Goal: Task Accomplishment & Management: Manage account settings

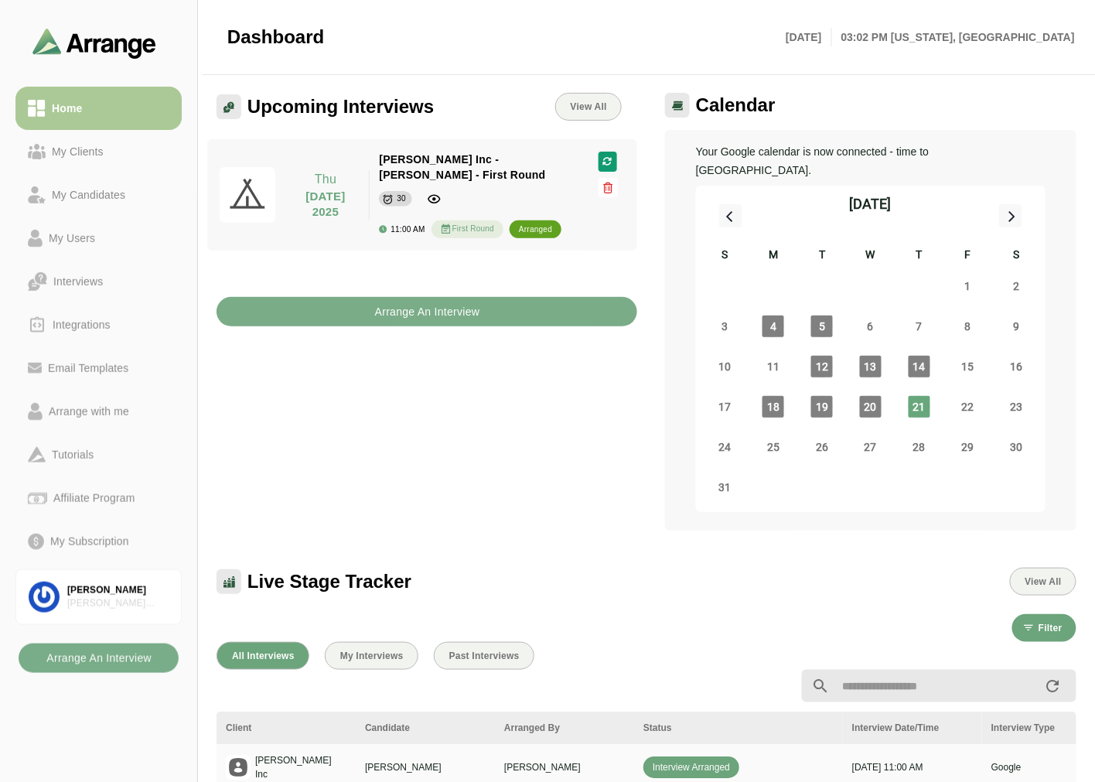
click at [79, 153] on div "My Clients" at bounding box center [78, 151] width 64 height 19
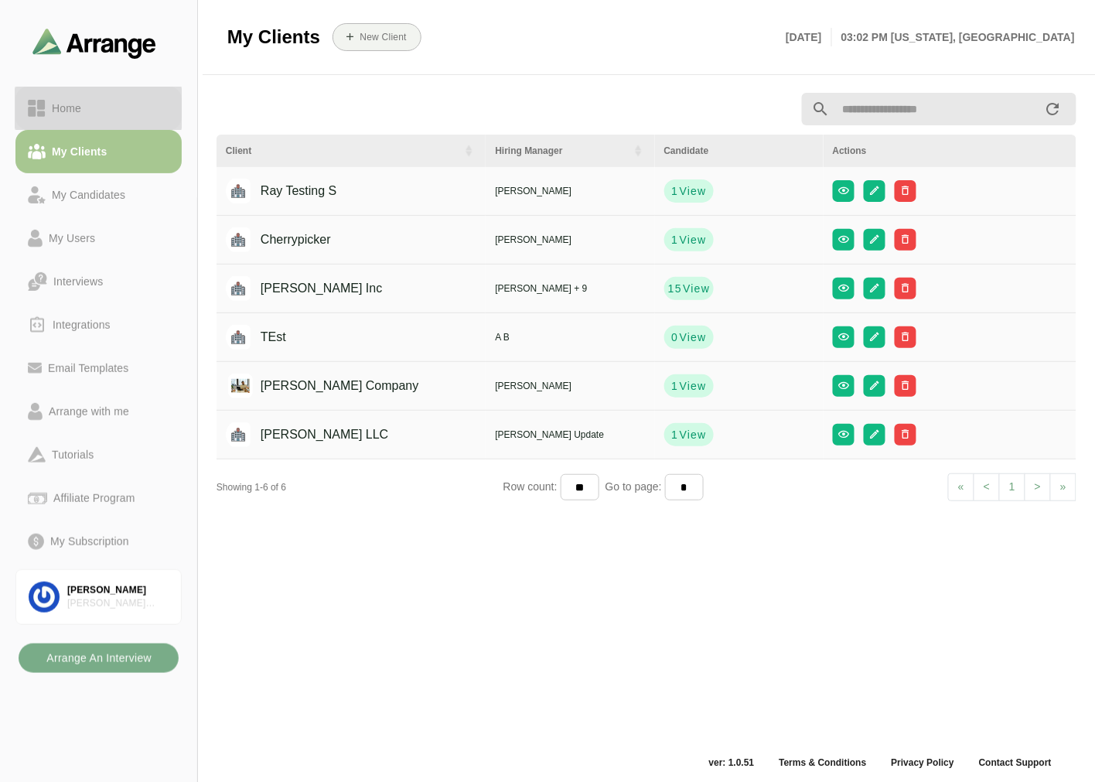
click at [90, 117] on div "Home" at bounding box center [99, 108] width 142 height 19
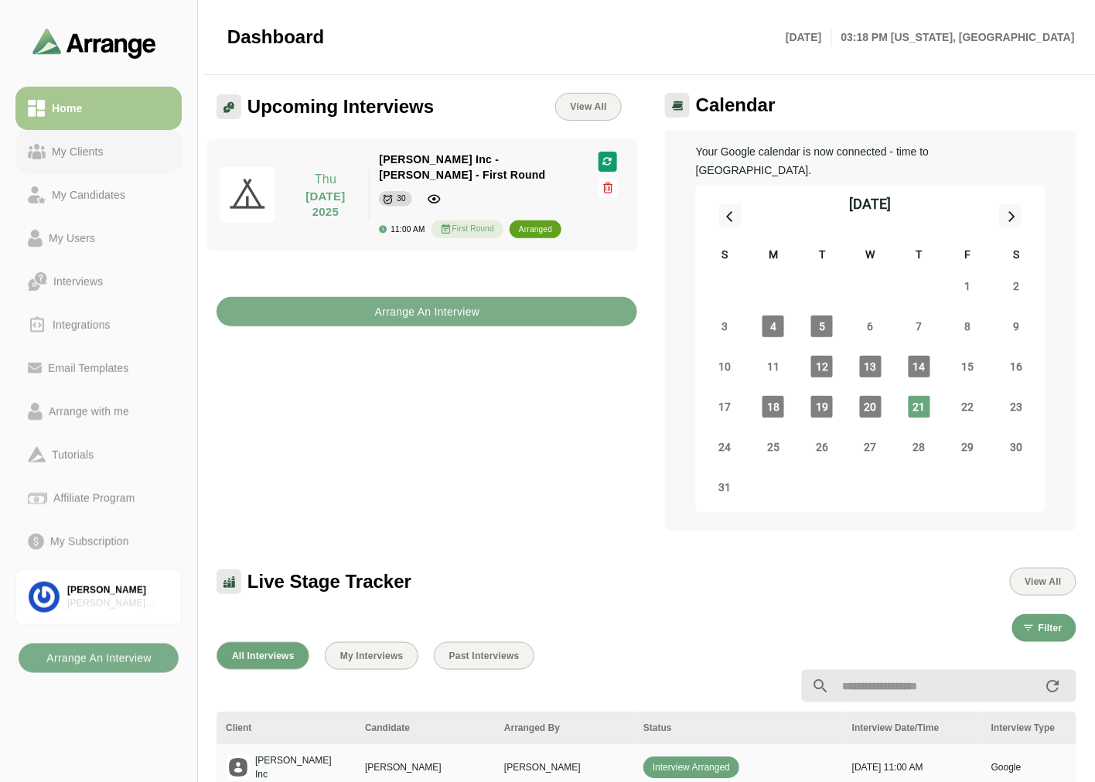
click at [103, 149] on div "My Clients" at bounding box center [78, 151] width 64 height 19
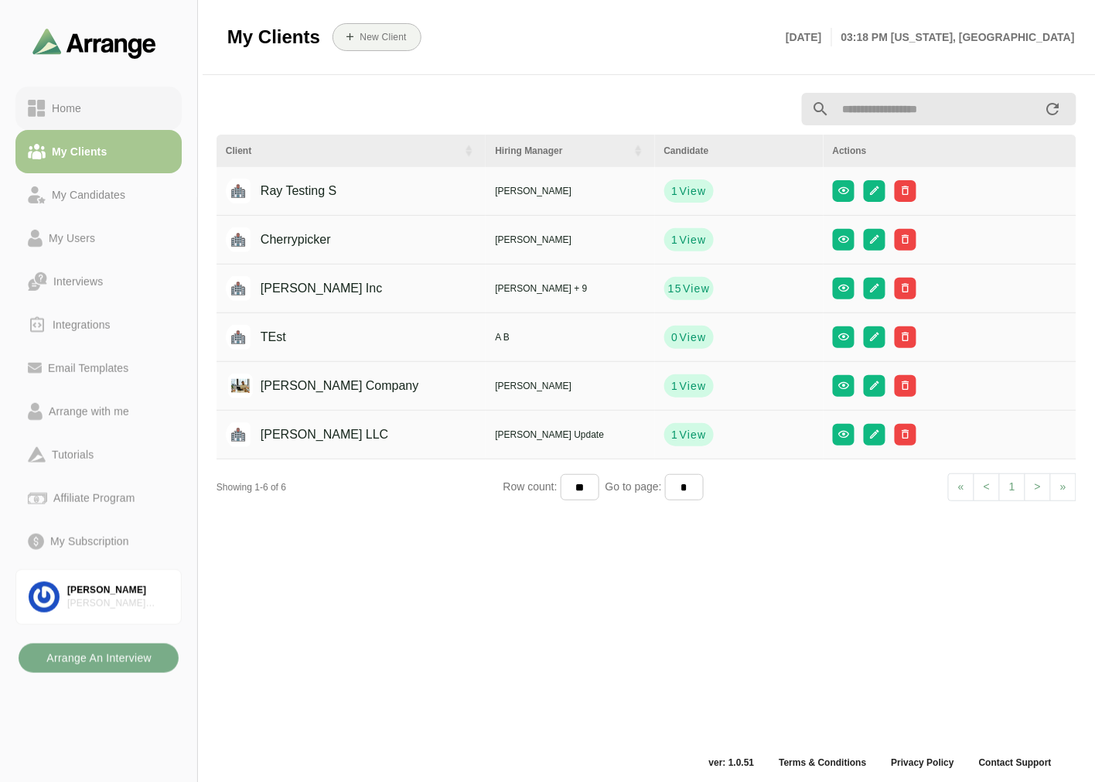
click at [106, 96] on link "Home" at bounding box center [98, 108] width 166 height 43
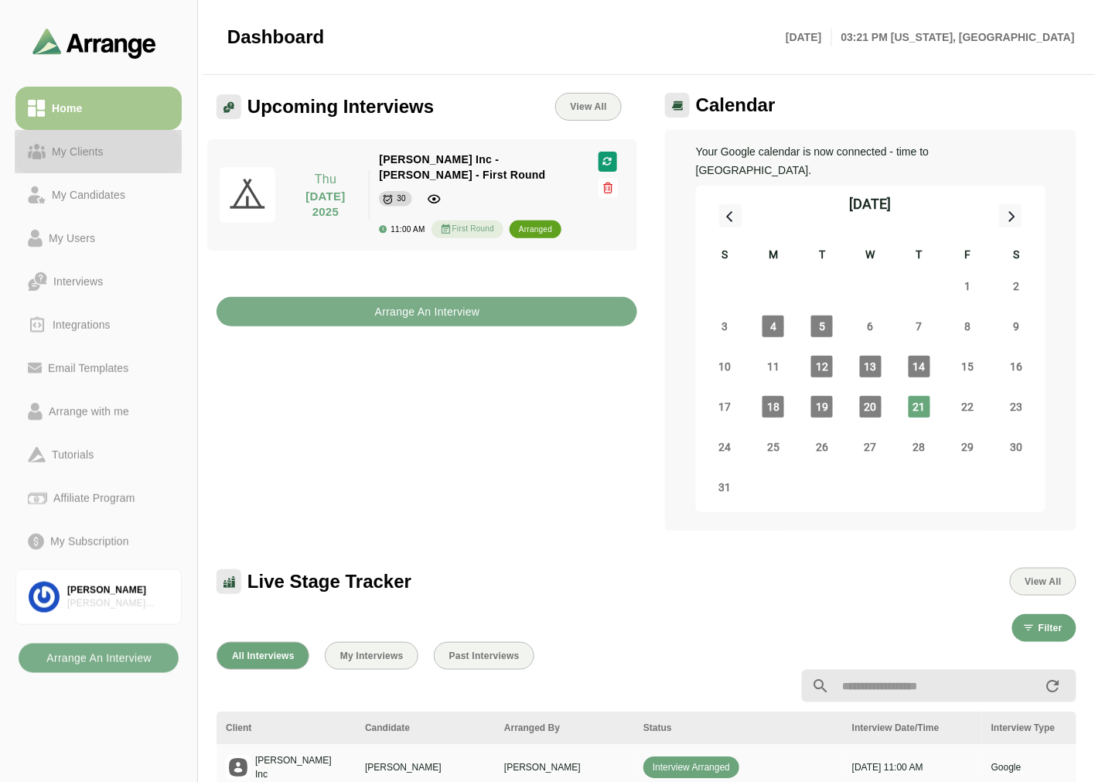
click at [86, 152] on div "My Clients" at bounding box center [78, 151] width 64 height 19
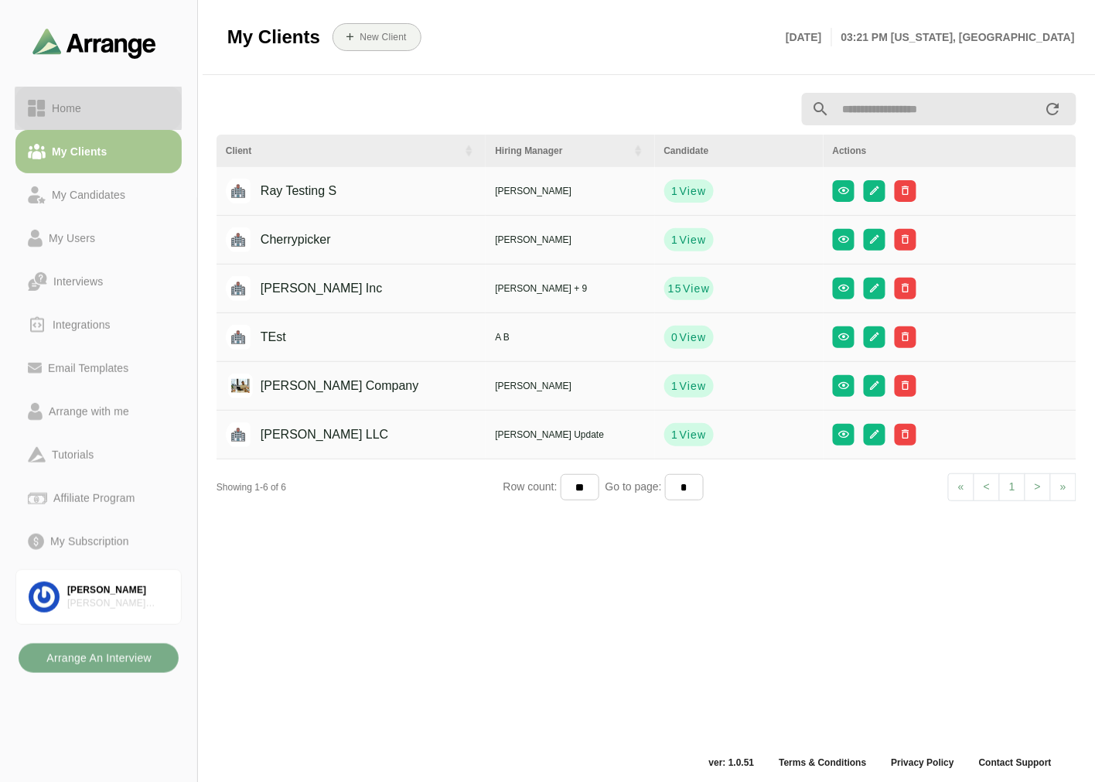
click at [107, 112] on div "Home" at bounding box center [99, 108] width 142 height 19
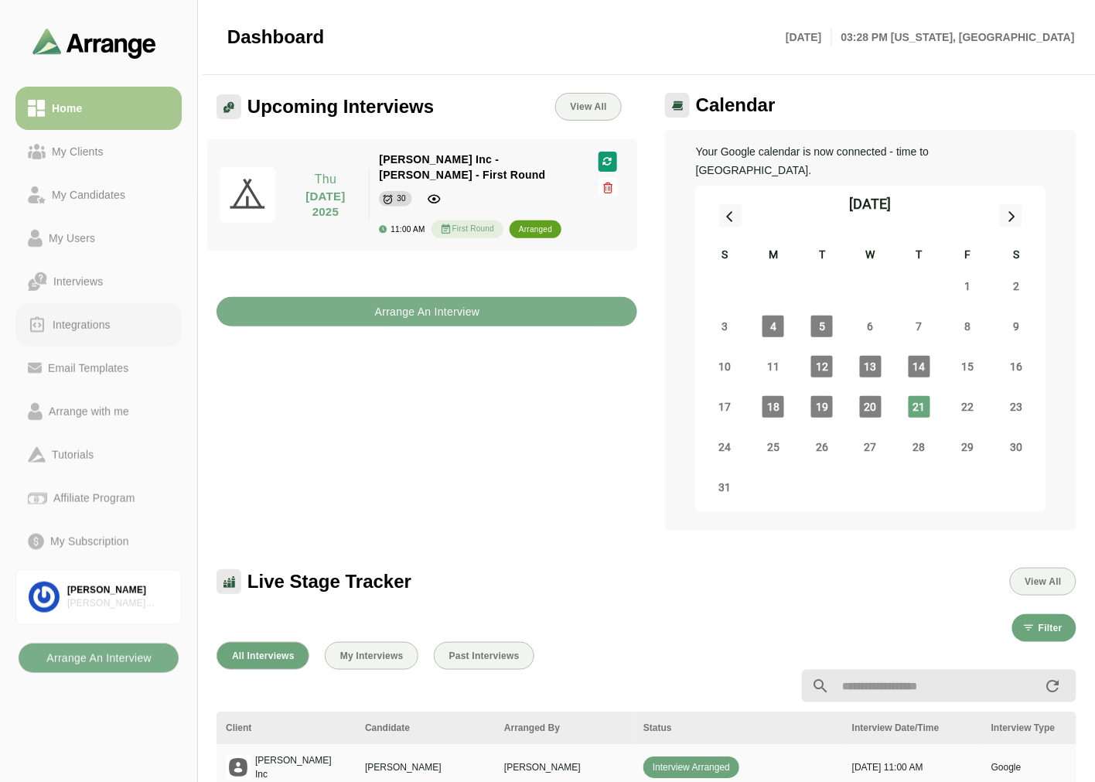
drag, startPoint x: 76, startPoint y: 326, endPoint x: 84, endPoint y: 328, distance: 8.1
click at [76, 328] on div "Integrations" at bounding box center [81, 325] width 70 height 19
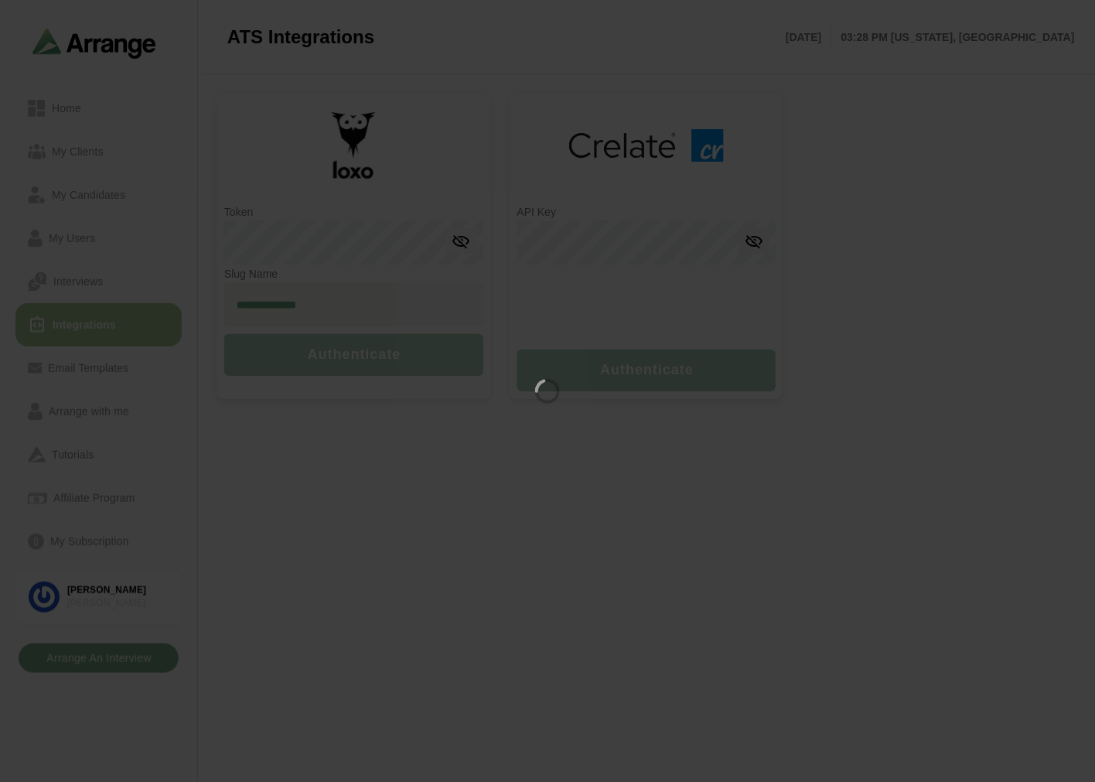
type input "**********"
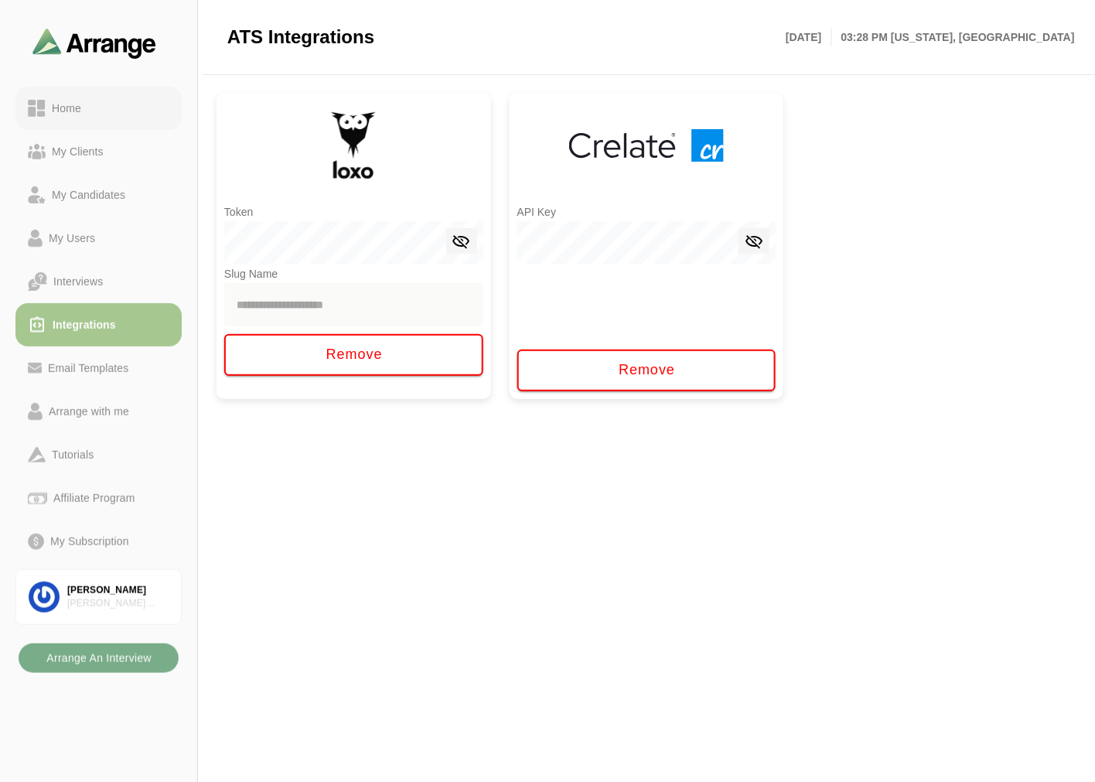
click at [62, 99] on div "Home" at bounding box center [67, 108] width 42 height 19
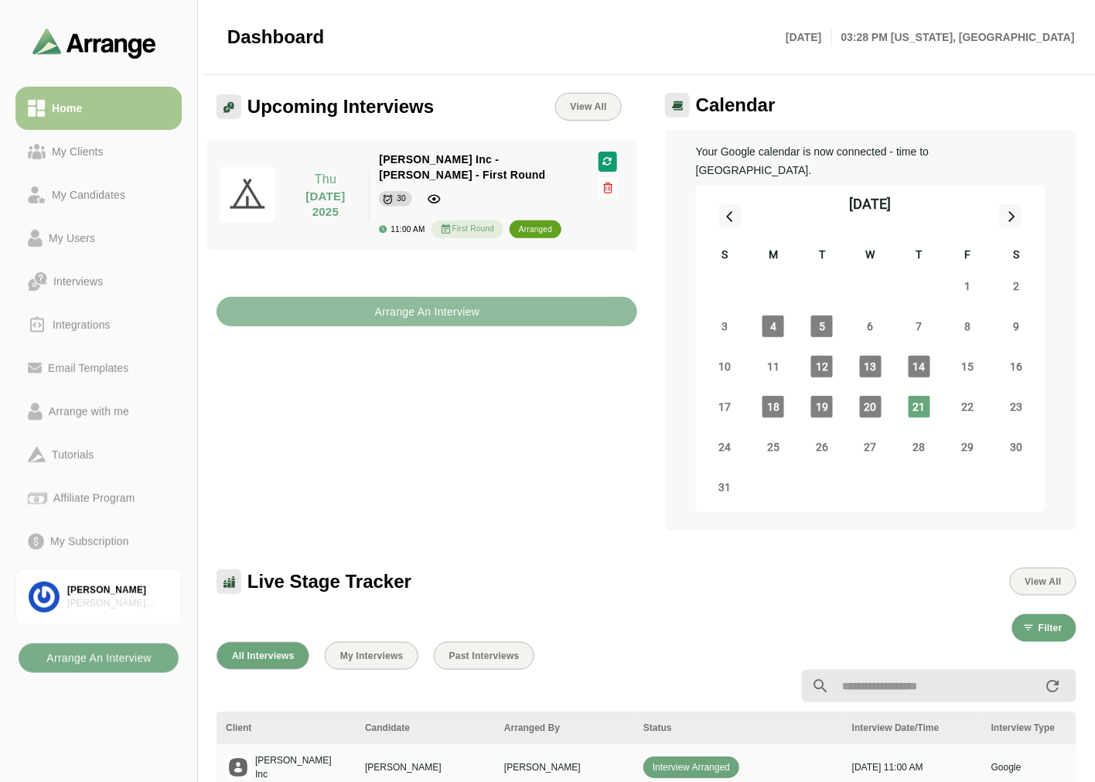
click at [400, 298] on b "Arrange An Interview" at bounding box center [427, 311] width 106 height 29
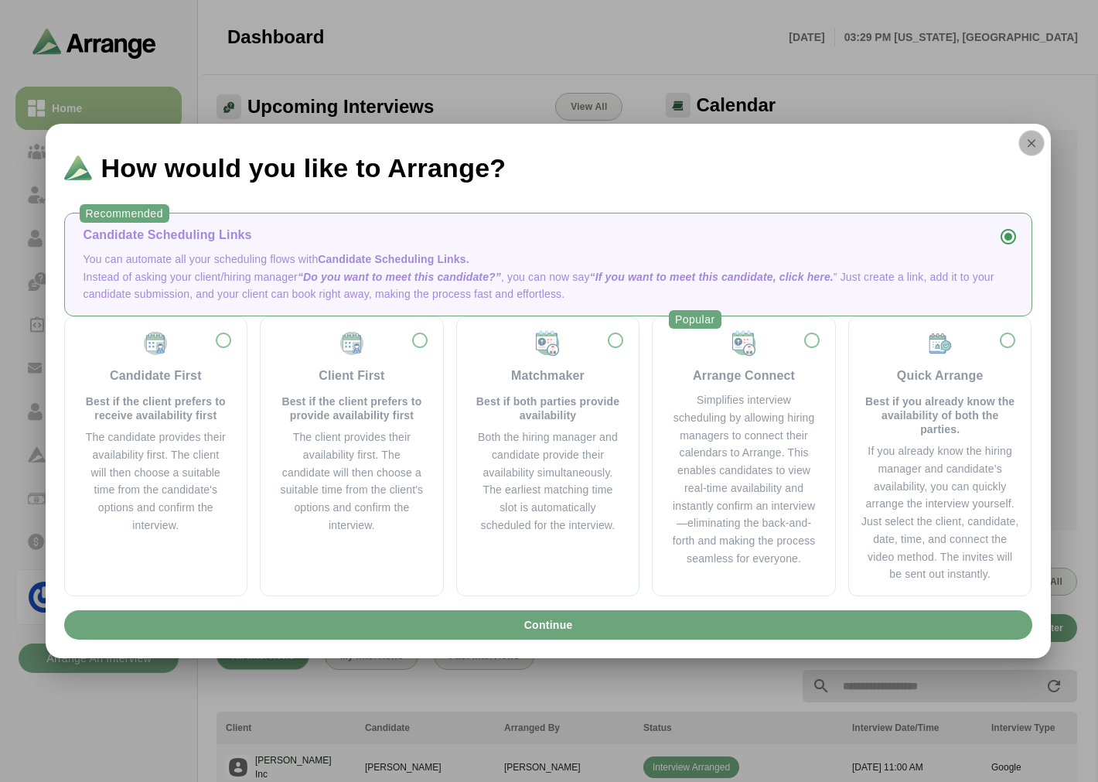
click at [1026, 143] on icon "button" at bounding box center [1032, 143] width 14 height 14
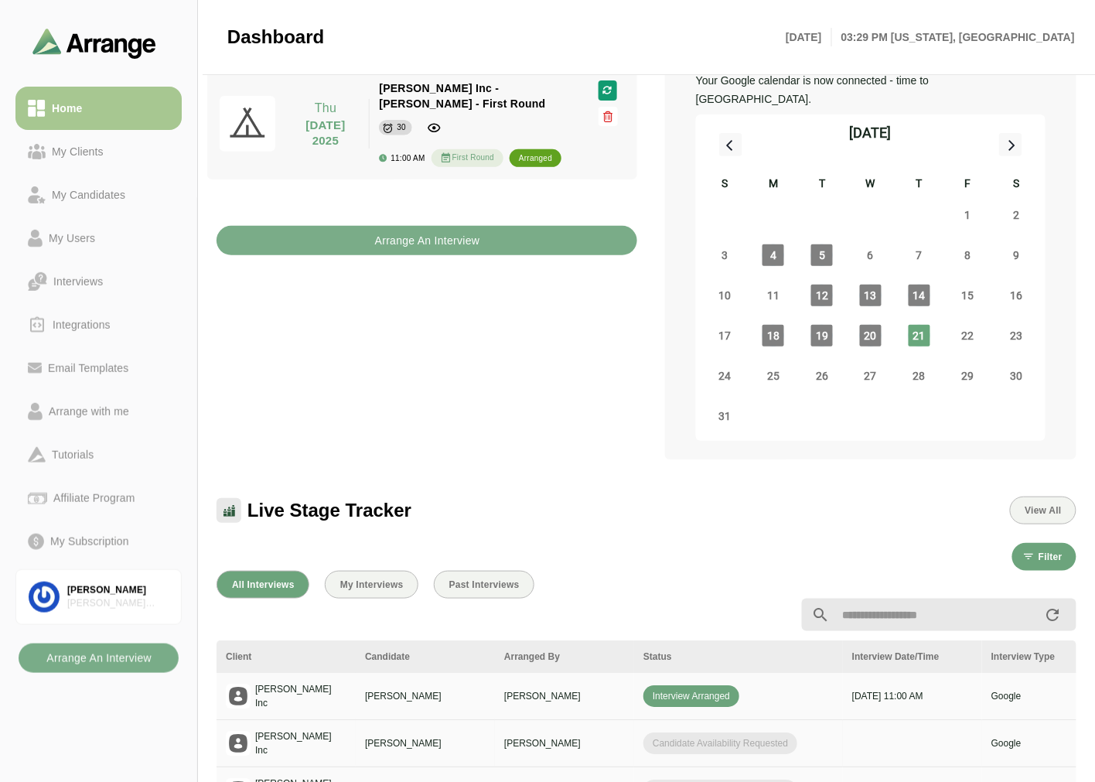
scroll to position [172, 0]
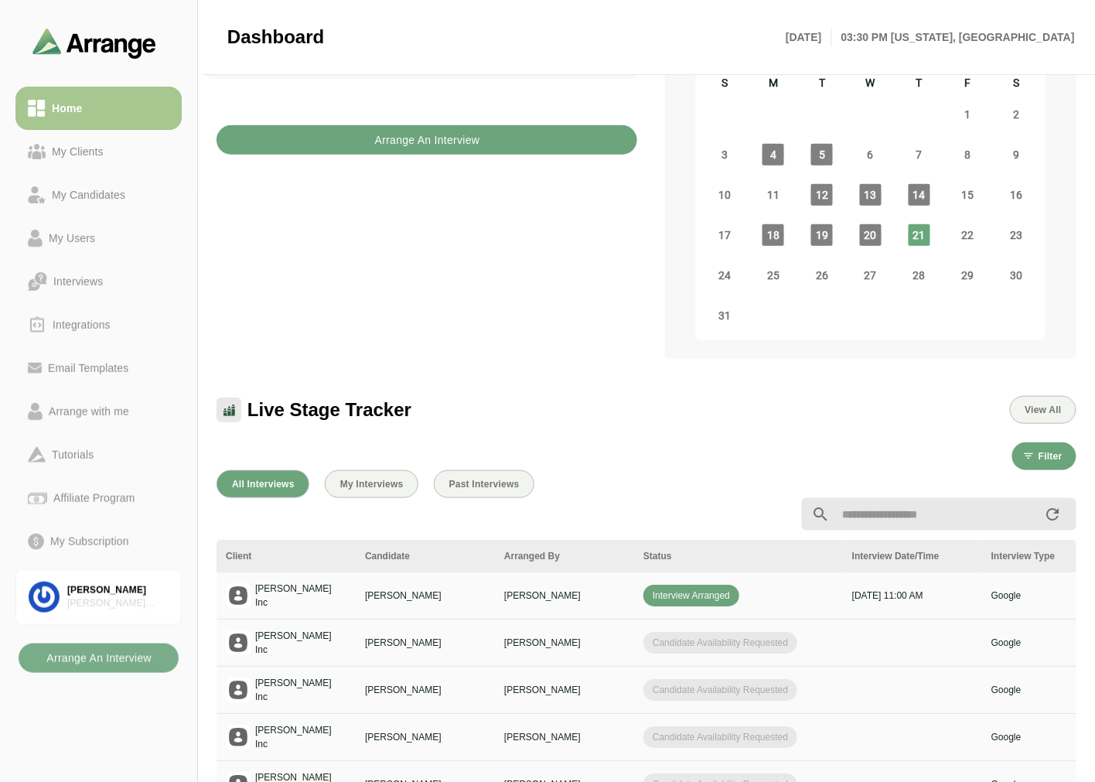
click at [423, 125] on b "Arrange An Interview" at bounding box center [427, 139] width 106 height 29
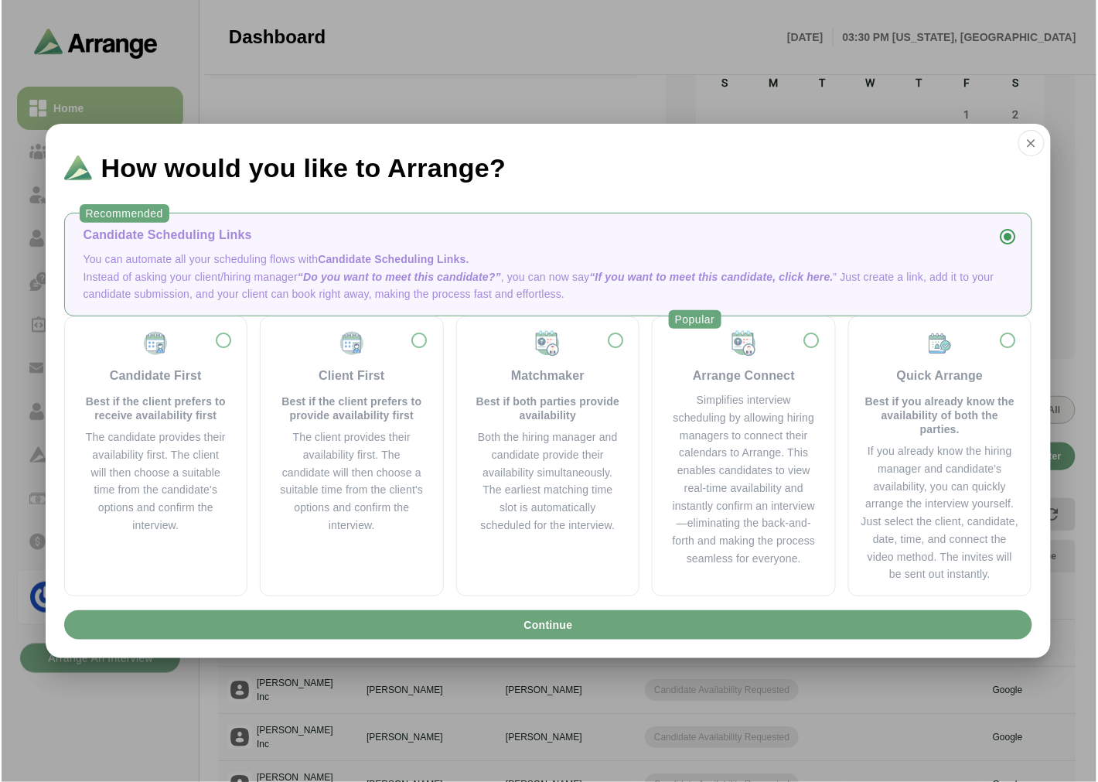
scroll to position [0, 0]
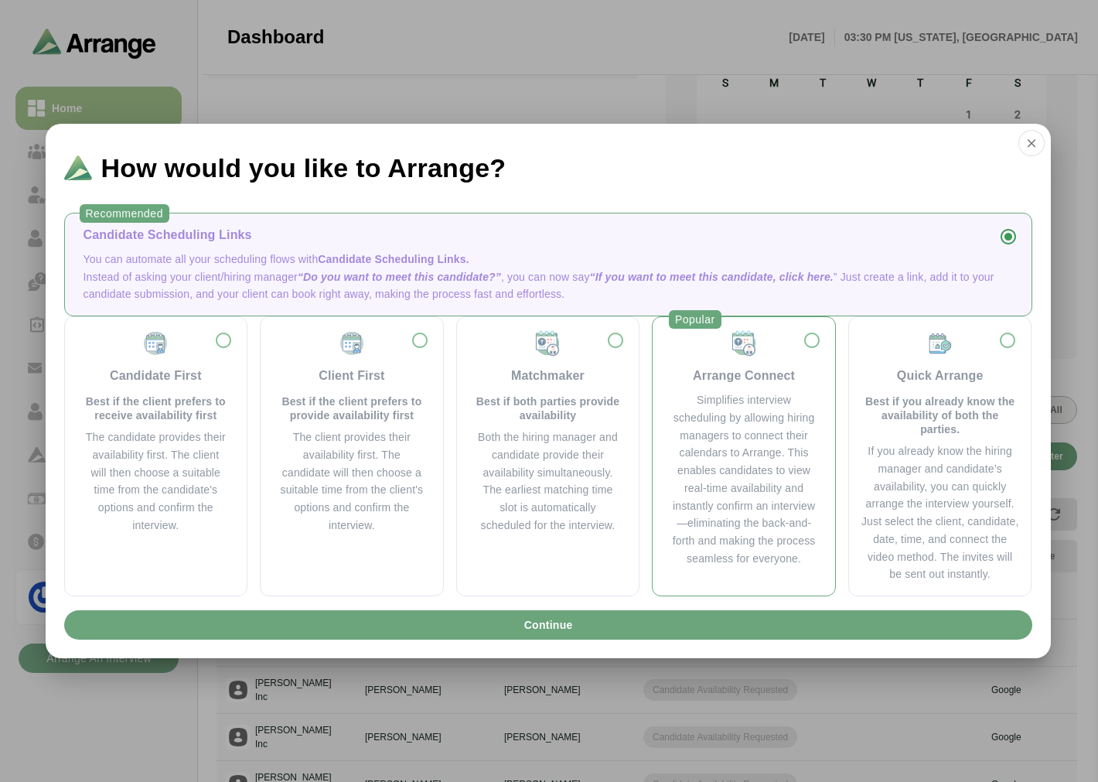
click at [718, 443] on div "Simplifies interview scheduling by allowing hiring managers to connect their ca…" at bounding box center [743, 479] width 145 height 176
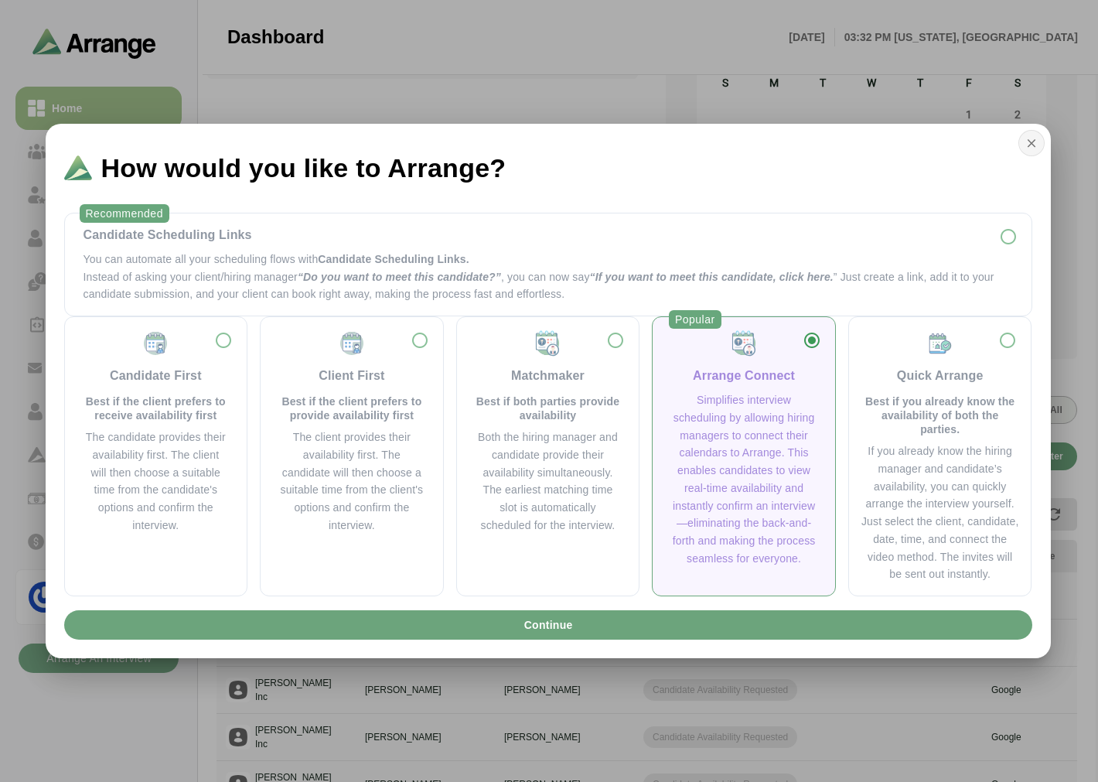
click at [1034, 139] on icon "button" at bounding box center [1032, 143] width 14 height 14
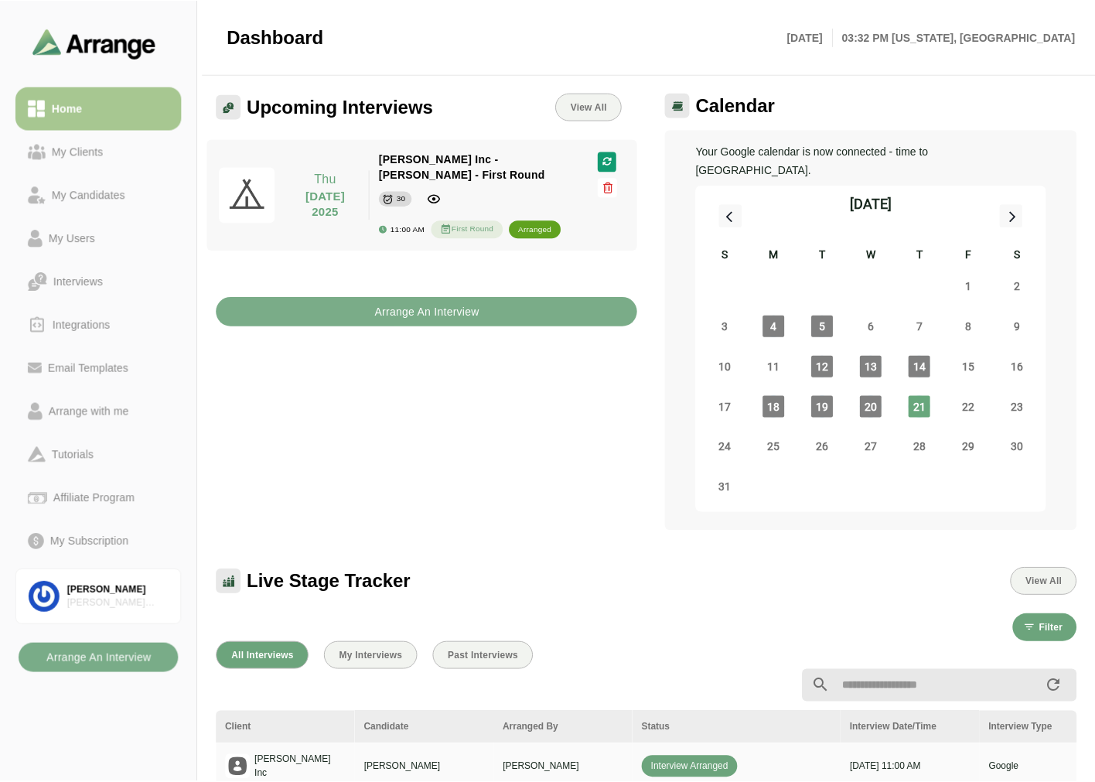
scroll to position [172, 0]
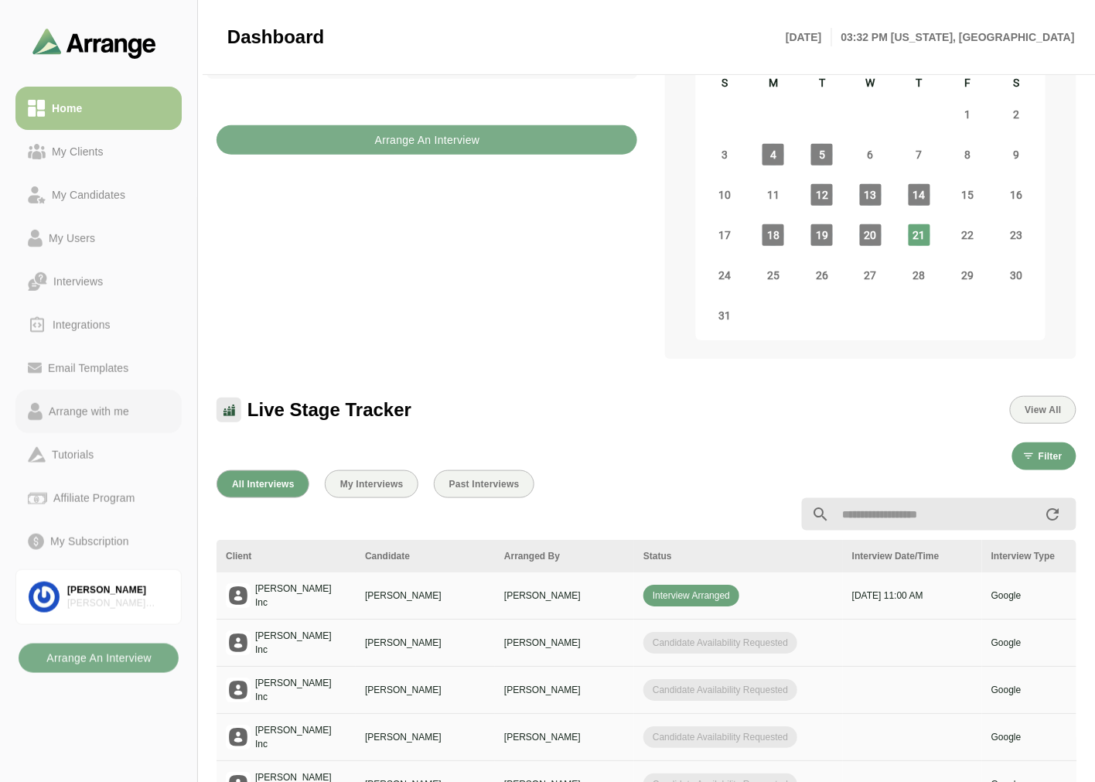
click at [98, 414] on div "Arrange with me" at bounding box center [89, 411] width 93 height 19
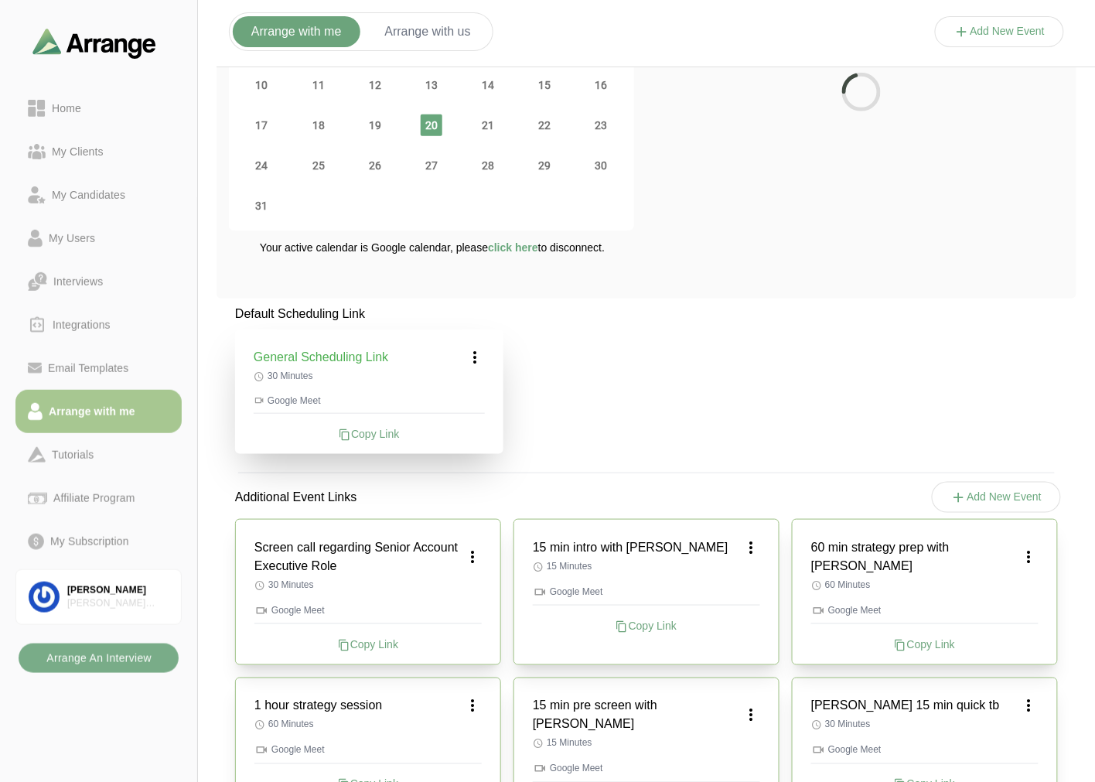
scroll to position [172, 0]
click at [104, 656] on b "Arrange An Interview" at bounding box center [99, 658] width 106 height 29
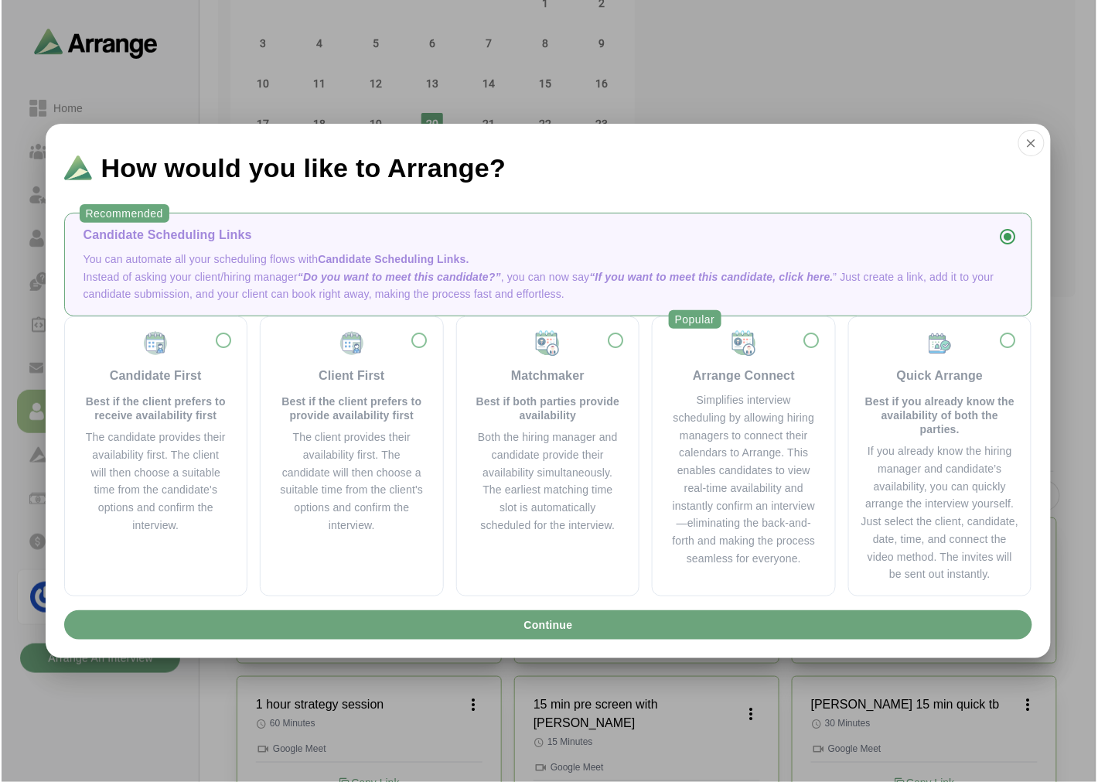
scroll to position [0, 0]
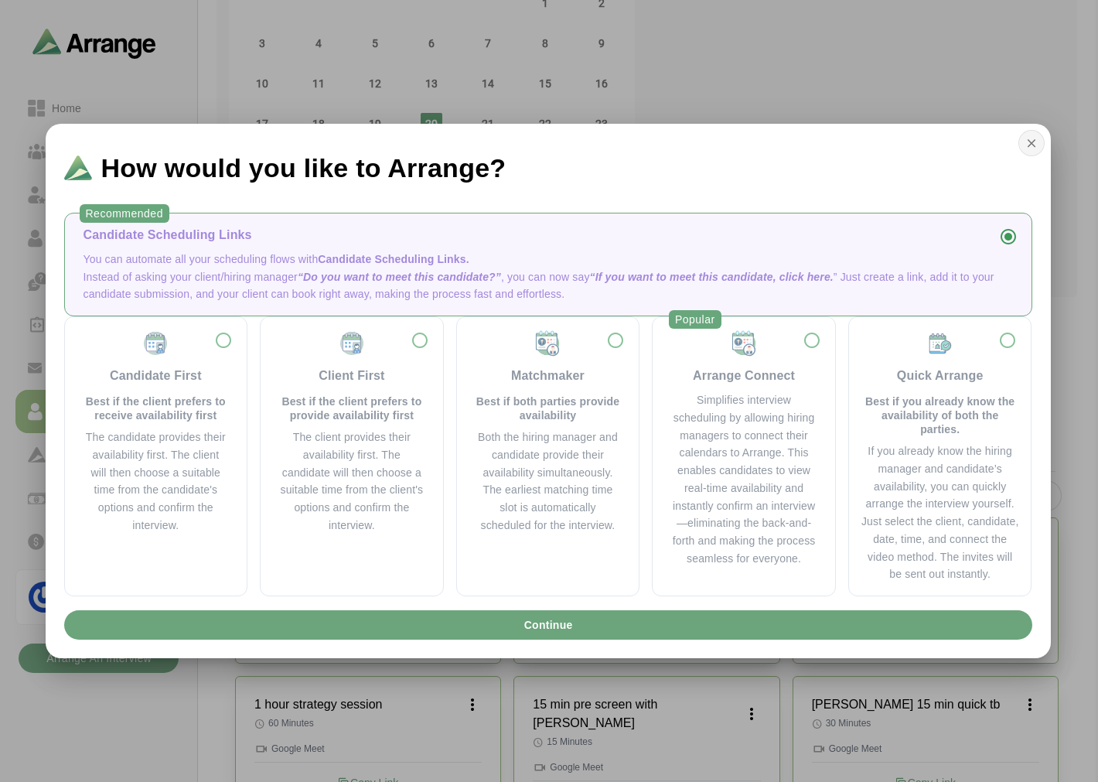
click at [1027, 133] on button "button" at bounding box center [1032, 143] width 26 height 26
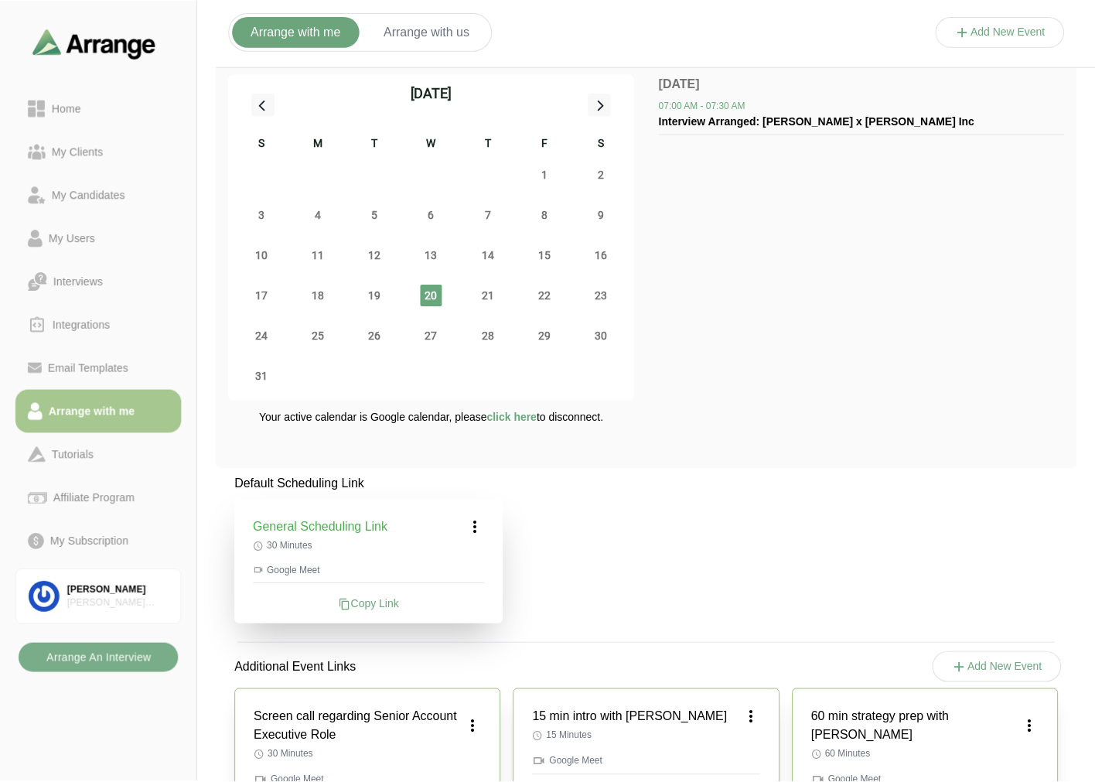
scroll to position [172, 0]
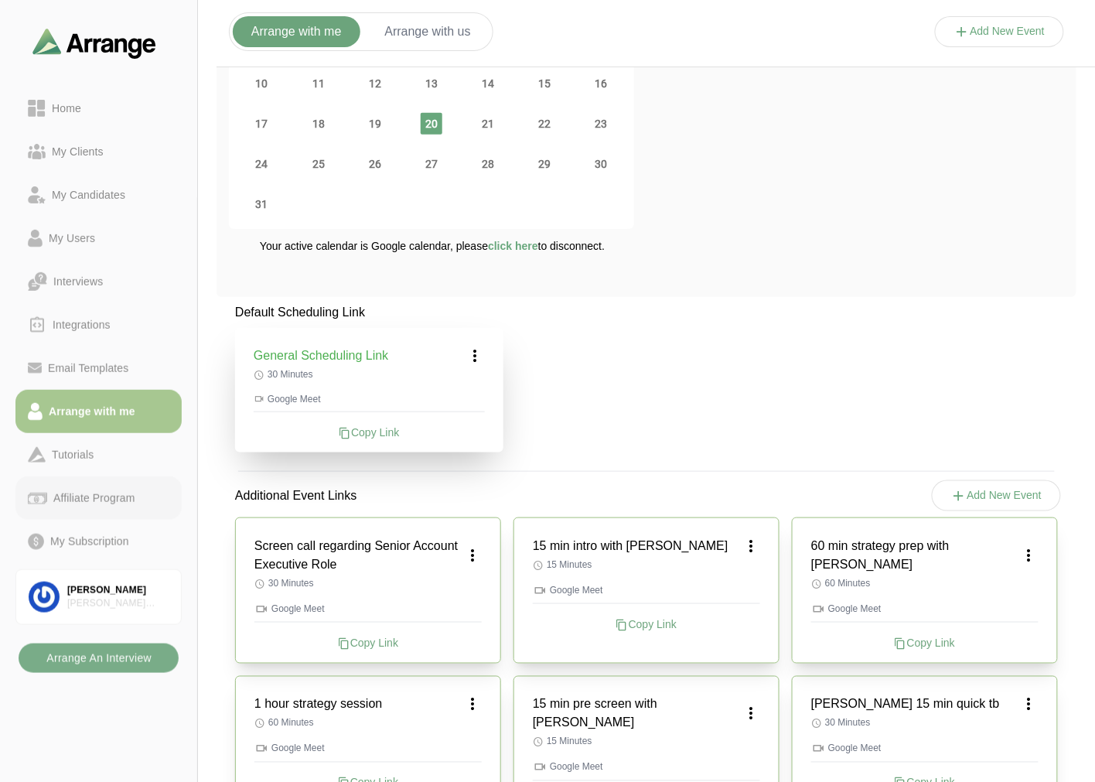
click at [94, 497] on div "Affiliate Program" at bounding box center [94, 498] width 94 height 19
click at [95, 109] on div "Home" at bounding box center [99, 108] width 142 height 19
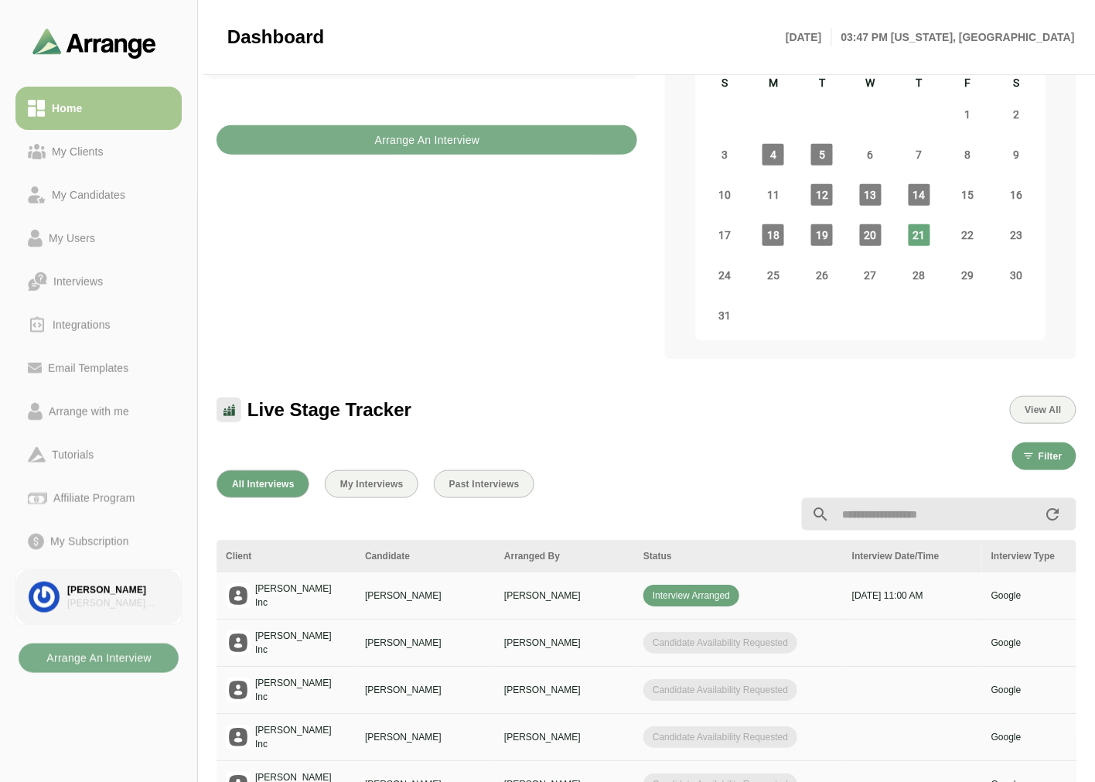
click at [106, 597] on div "[PERSON_NAME] Associates" at bounding box center [117, 603] width 101 height 13
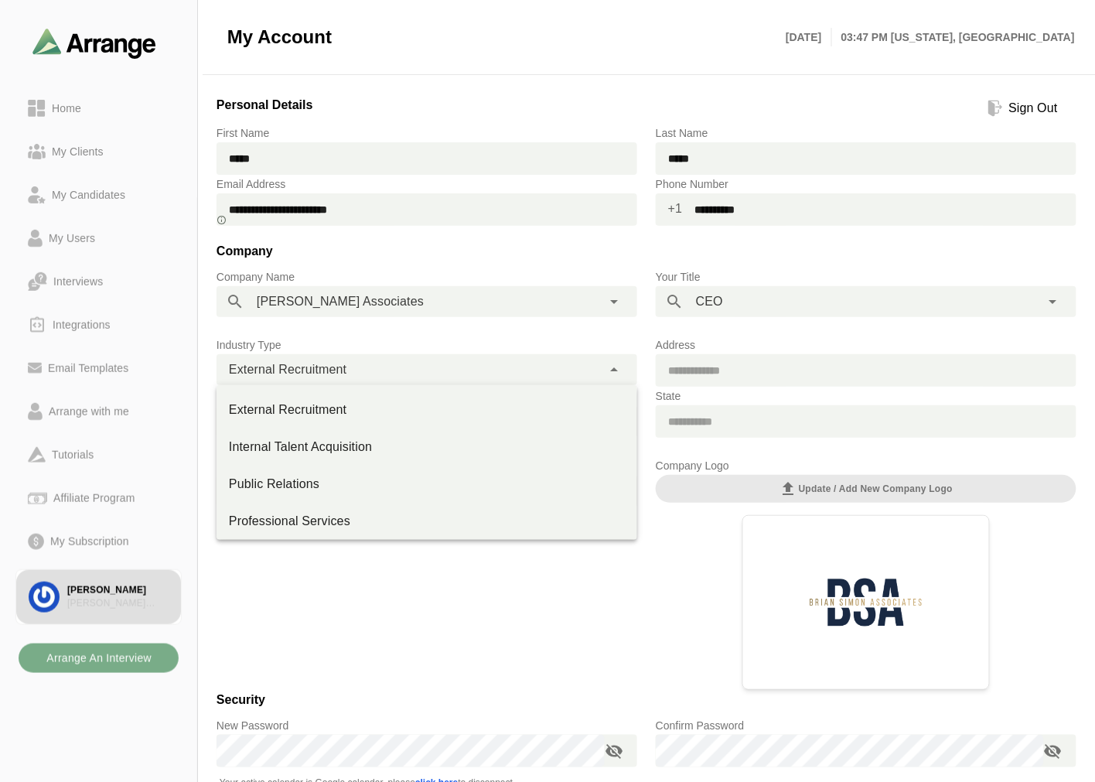
click at [339, 370] on span "External Recruitment" at bounding box center [288, 370] width 118 height 20
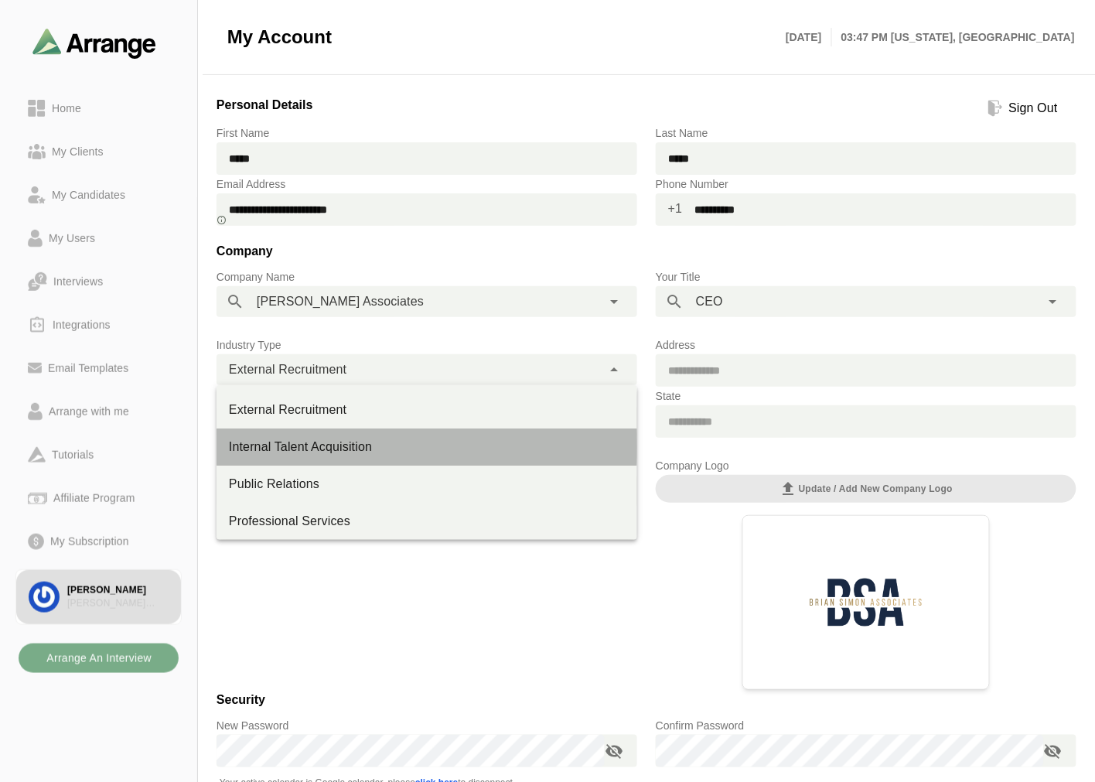
click at [279, 446] on div "Internal Talent Acquisition" at bounding box center [427, 447] width 396 height 19
type input "**********"
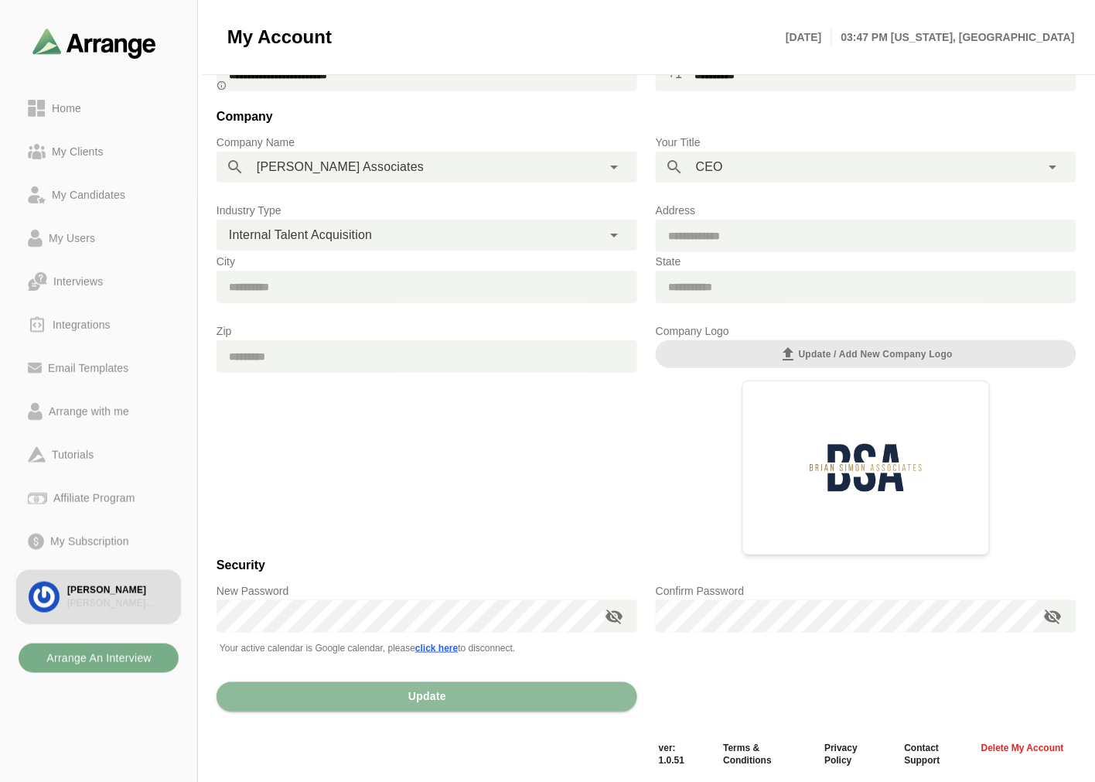
scroll to position [137, 0]
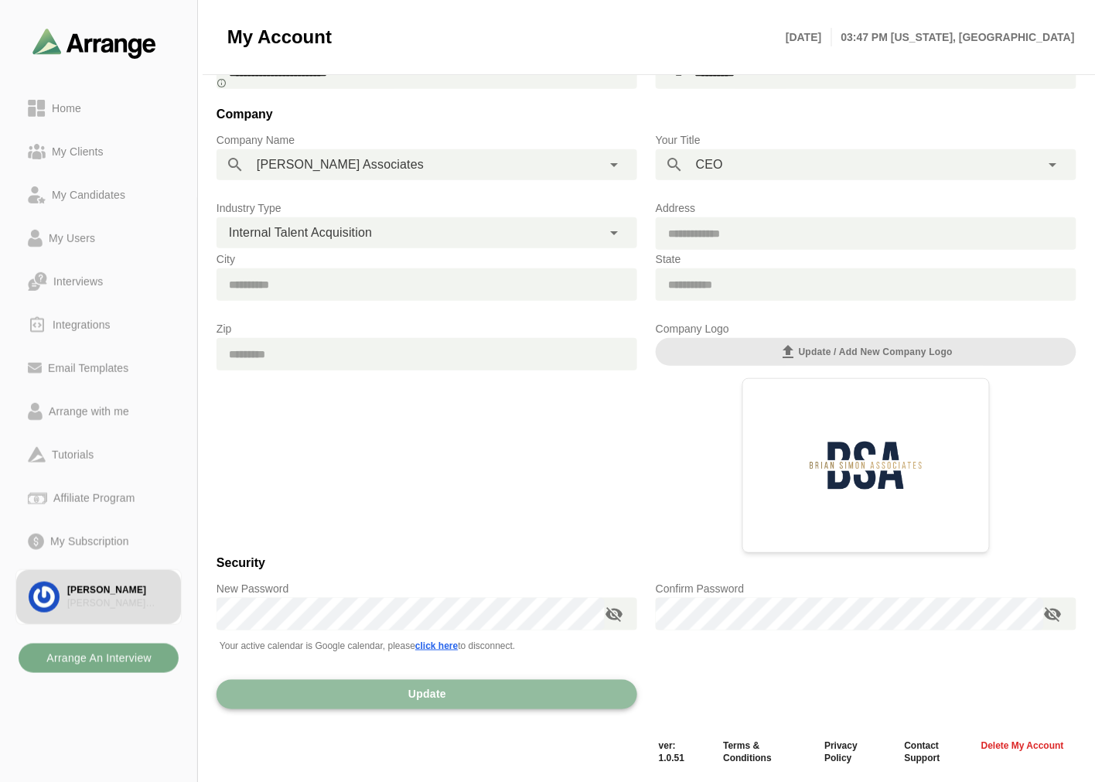
click at [424, 691] on span "Update" at bounding box center [427, 694] width 39 height 29
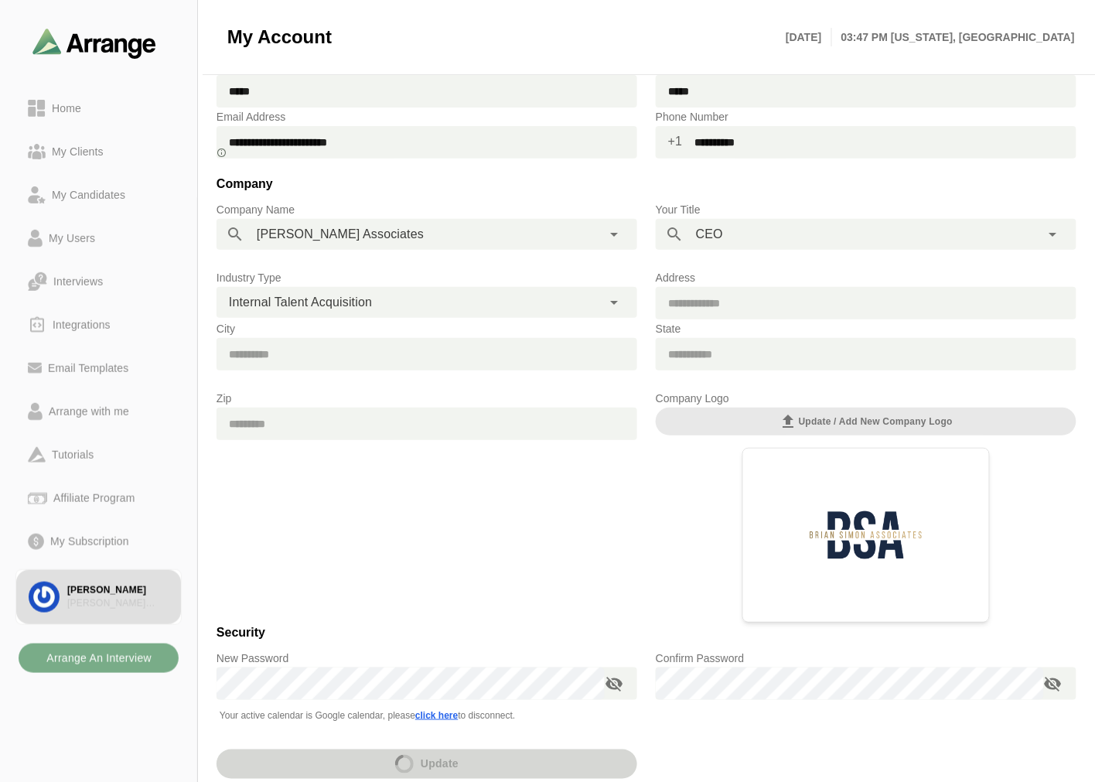
scroll to position [0, 0]
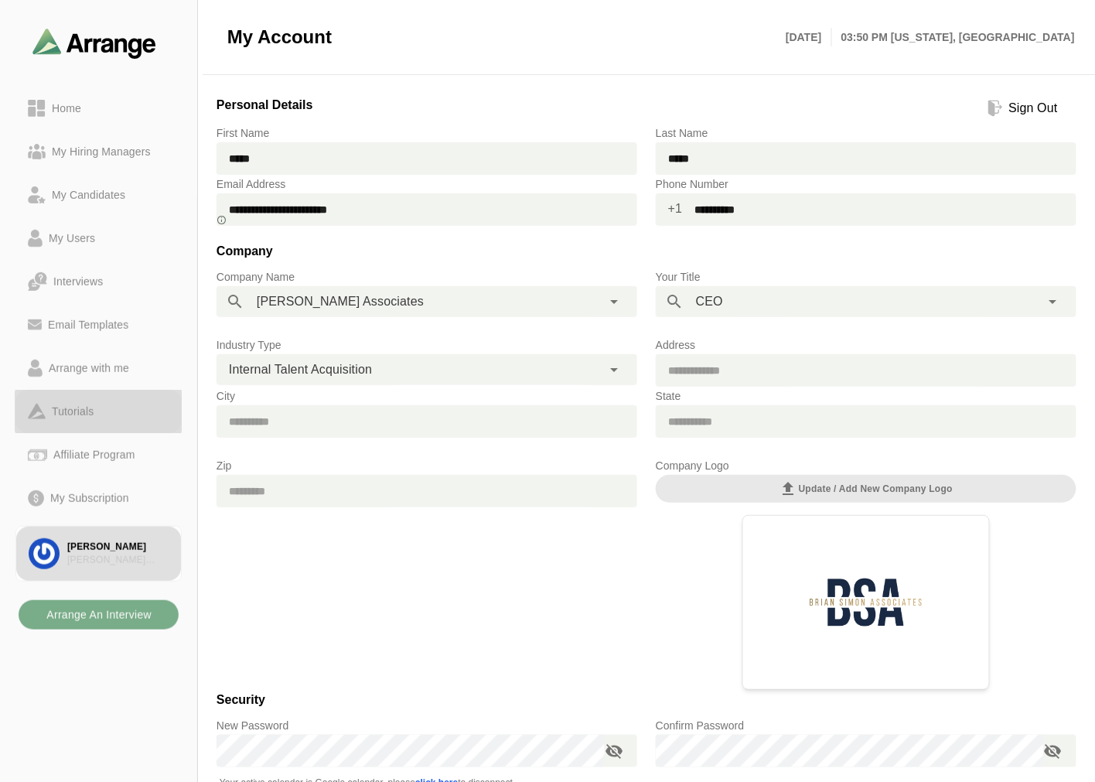
click at [88, 396] on link "Tutorials" at bounding box center [98, 411] width 166 height 43
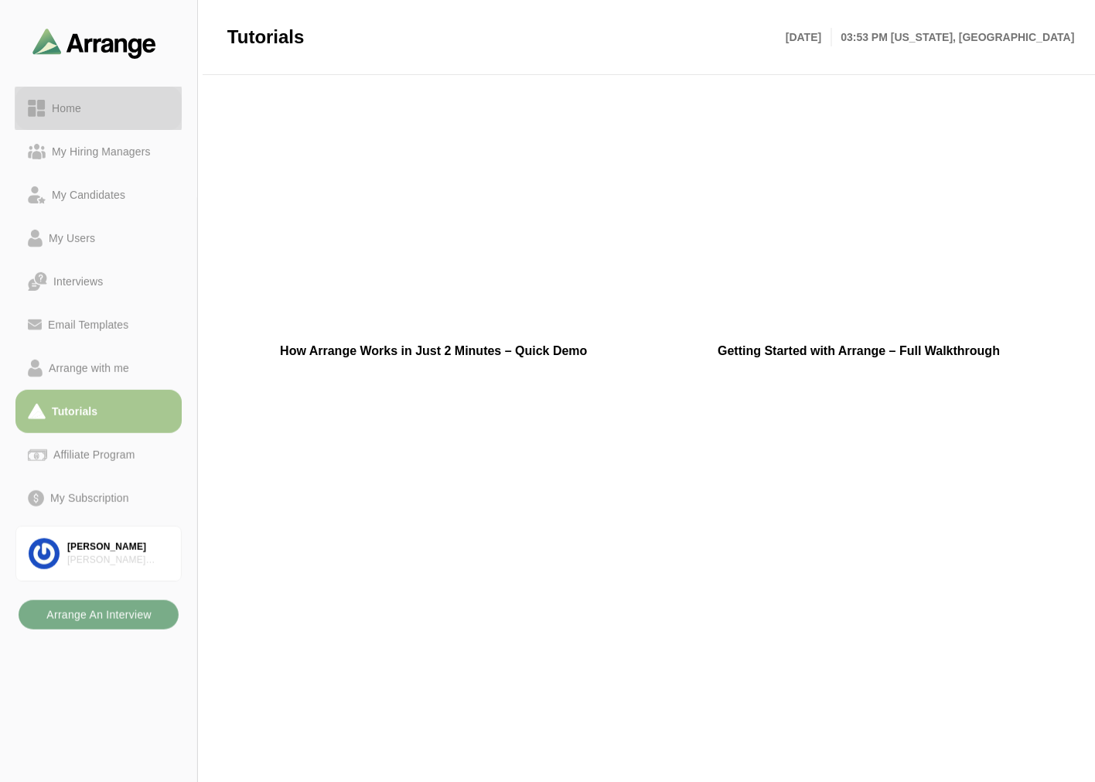
click at [106, 109] on div "Home" at bounding box center [99, 108] width 142 height 19
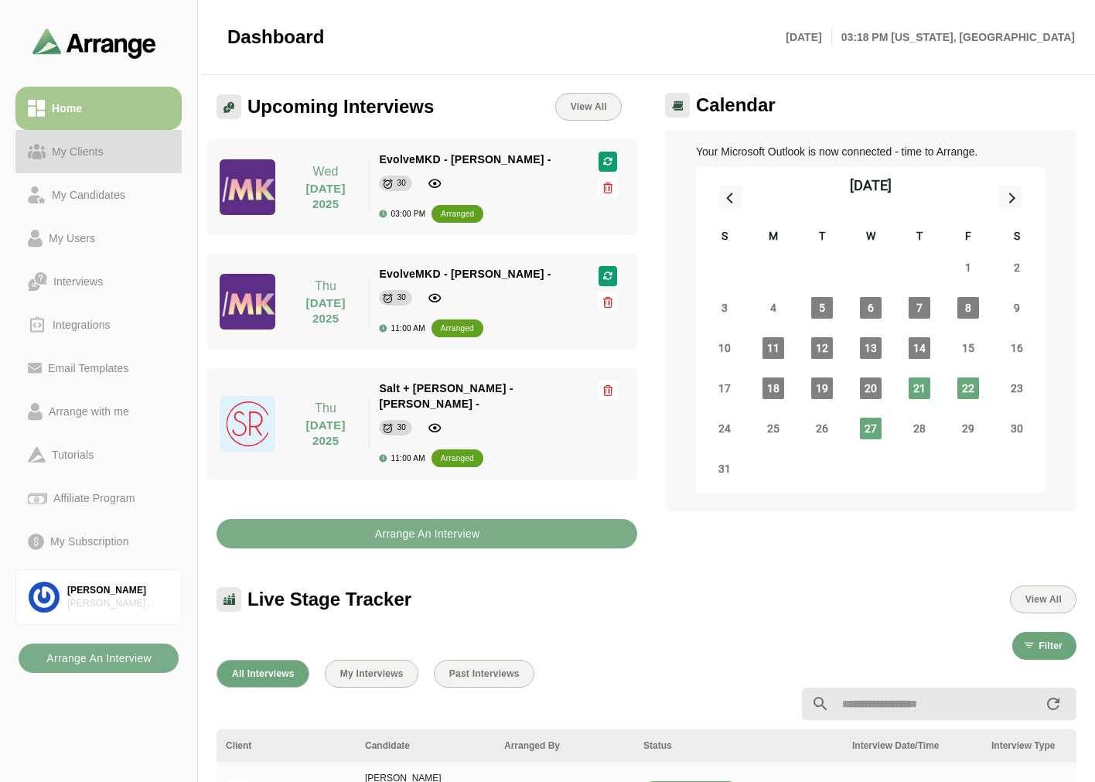
click at [99, 131] on link "My Clients" at bounding box center [98, 151] width 166 height 43
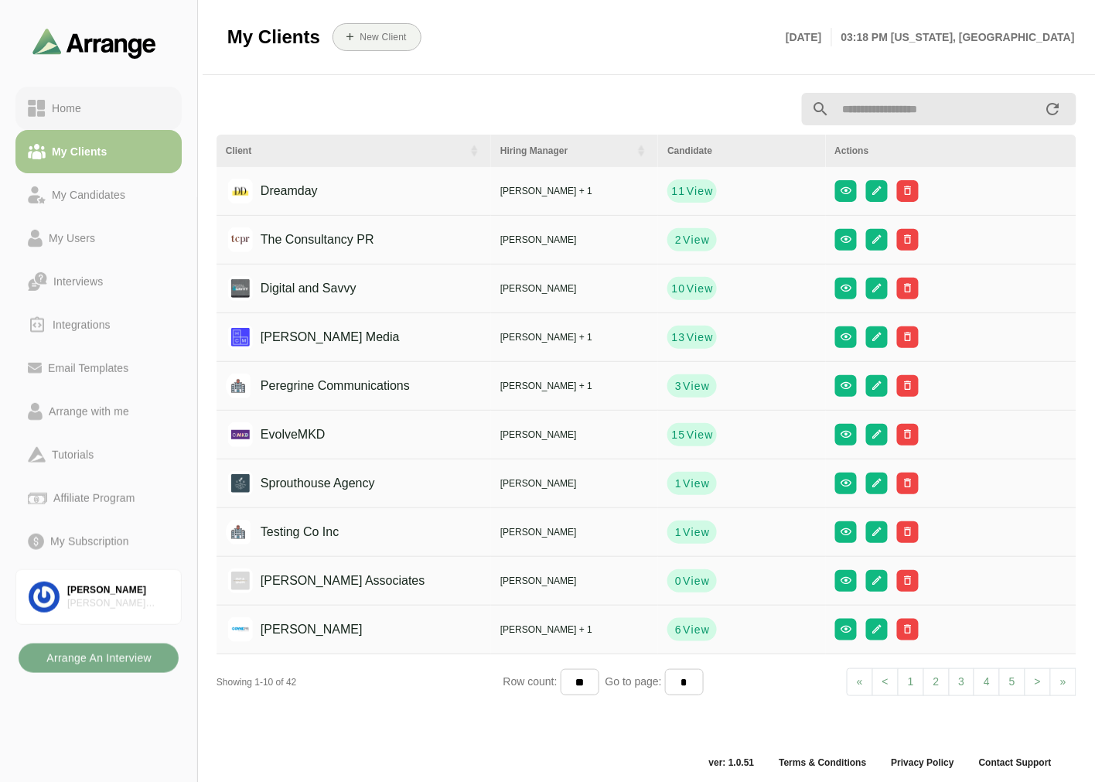
click at [98, 101] on div "Home" at bounding box center [99, 108] width 142 height 19
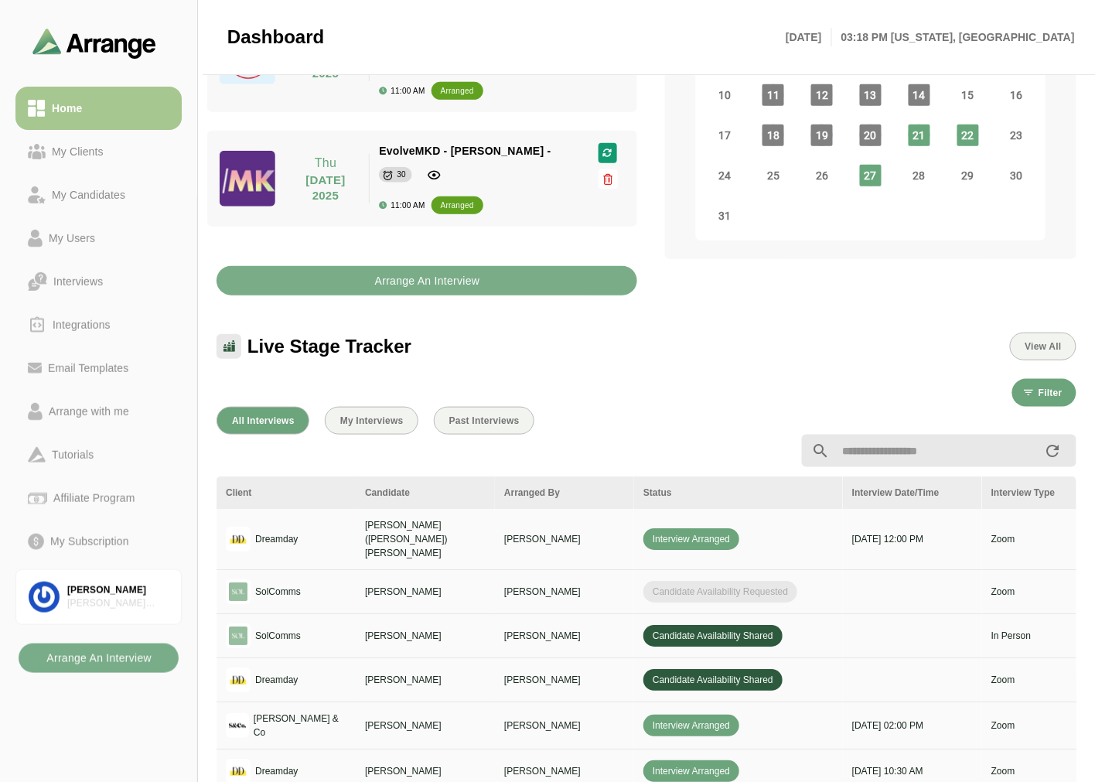
scroll to position [258, 0]
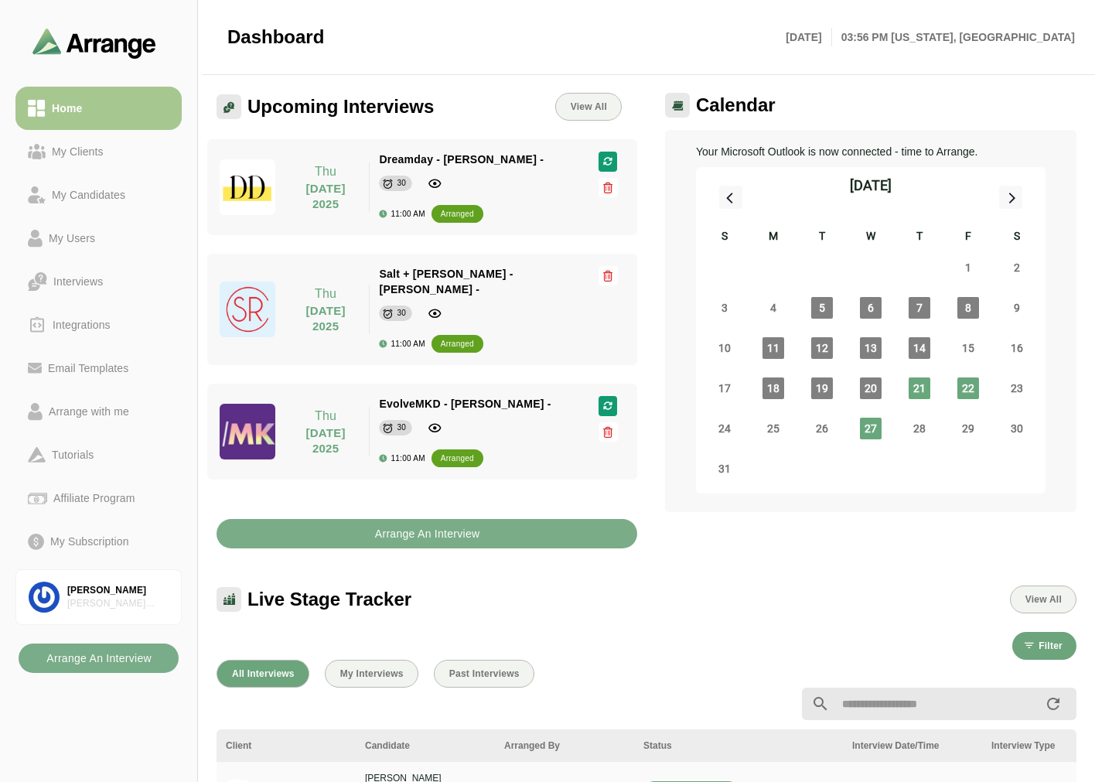
scroll to position [258, 0]
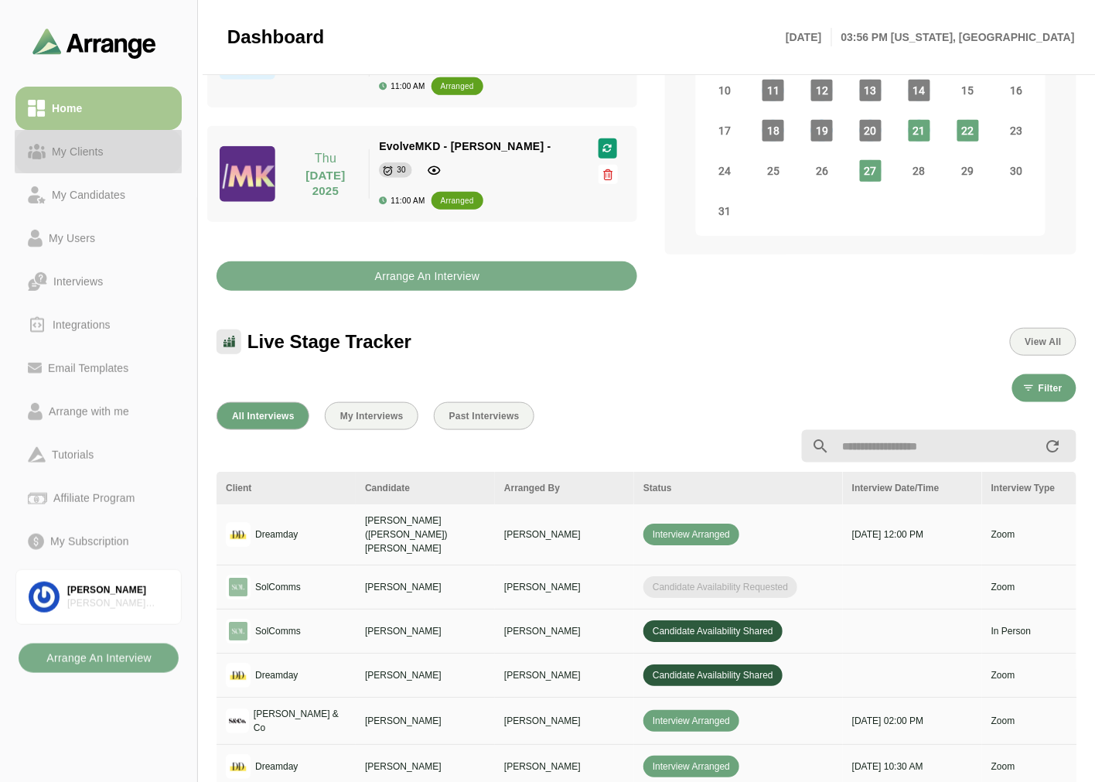
click at [90, 149] on div "My Clients" at bounding box center [78, 151] width 64 height 19
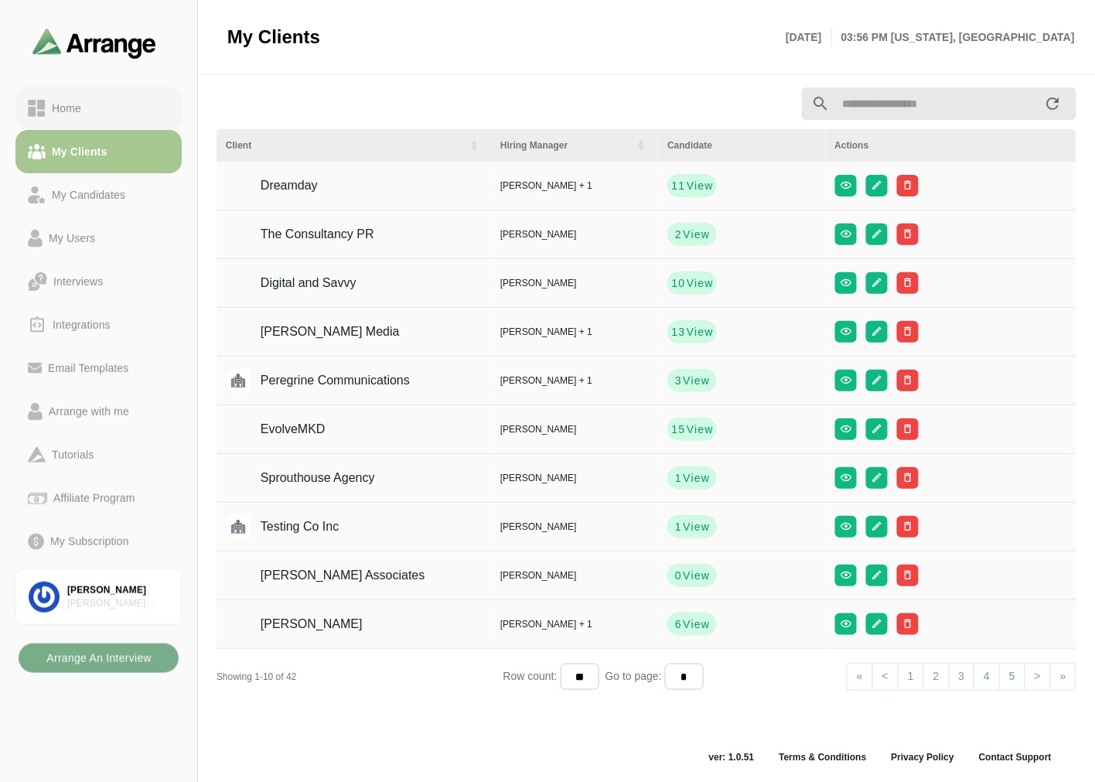
scroll to position [5, 0]
click at [104, 104] on div "Home" at bounding box center [99, 108] width 142 height 19
